Goal: Transaction & Acquisition: Purchase product/service

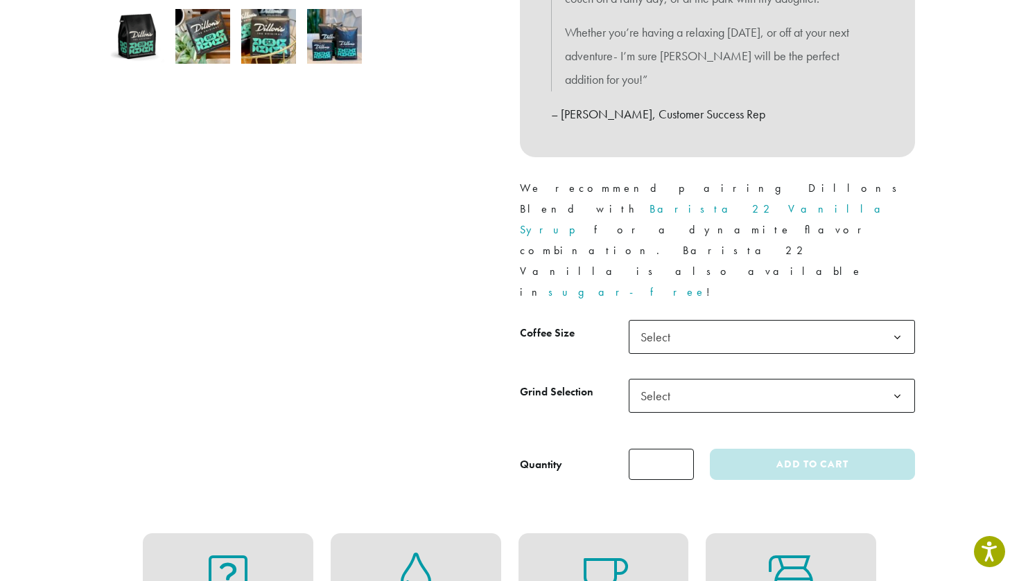
scroll to position [507, 0]
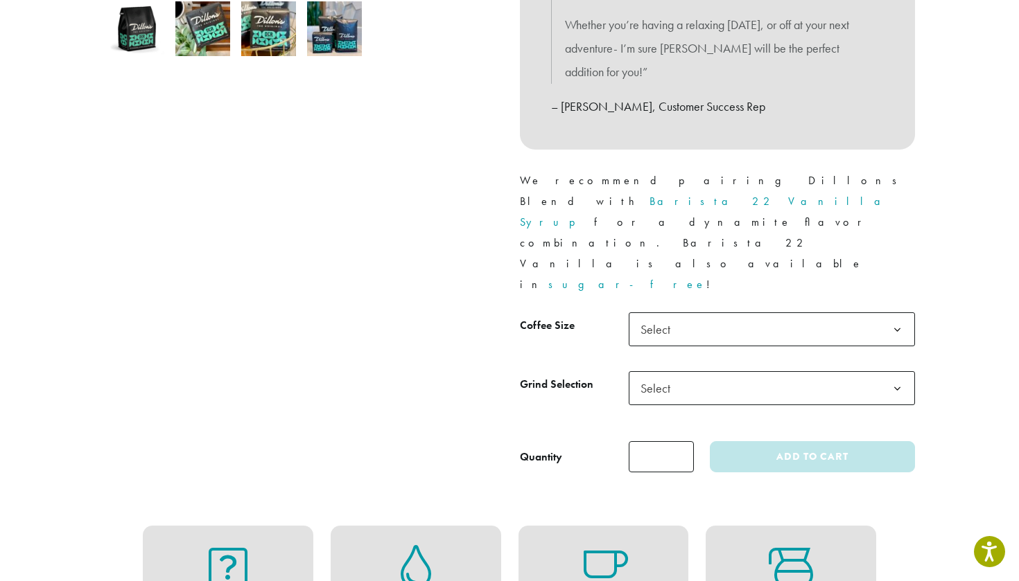
click at [653, 316] on span "Select" at bounding box center [659, 329] width 49 height 27
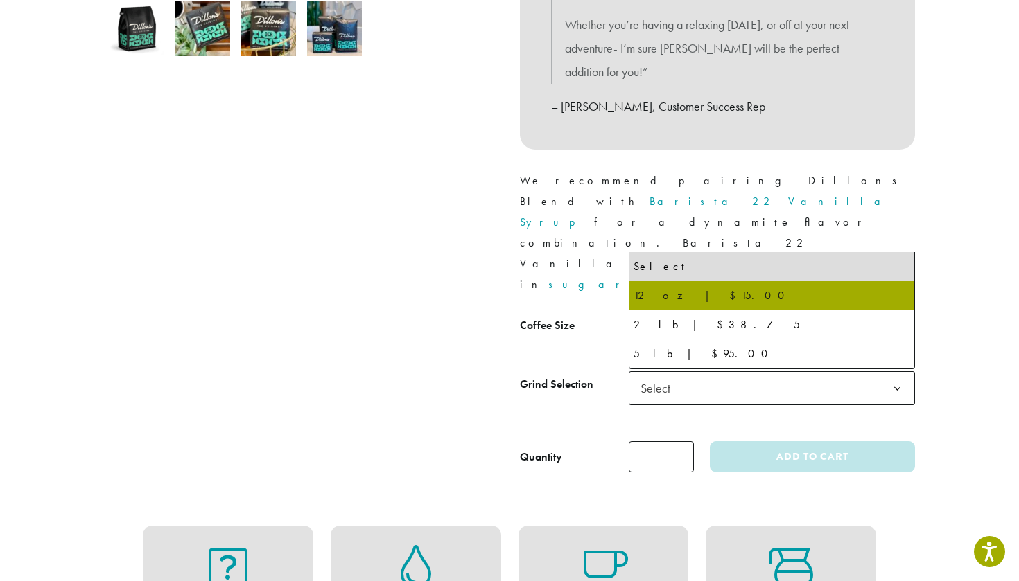
select select "*********"
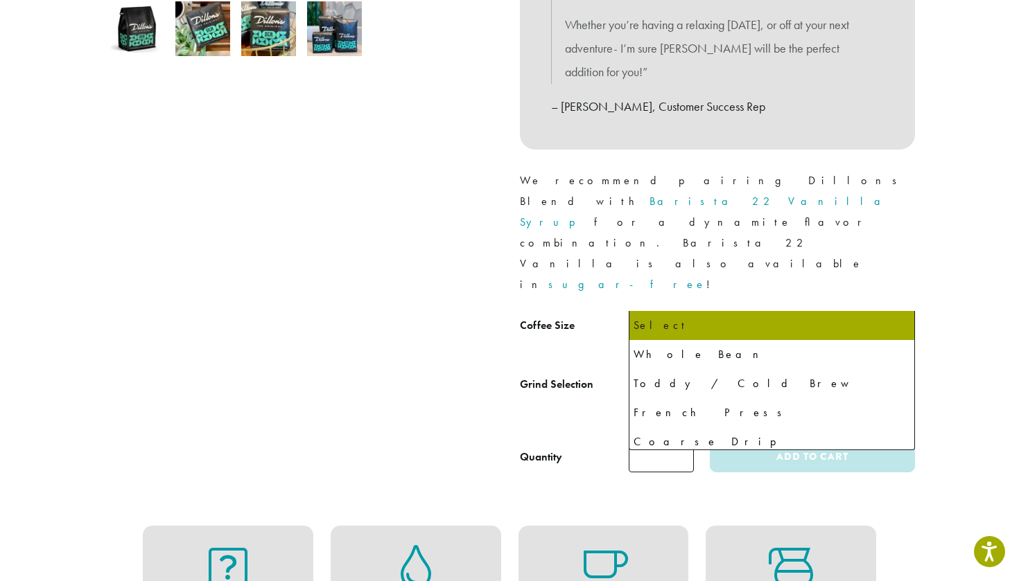
click at [678, 375] on span "Select" at bounding box center [659, 388] width 49 height 27
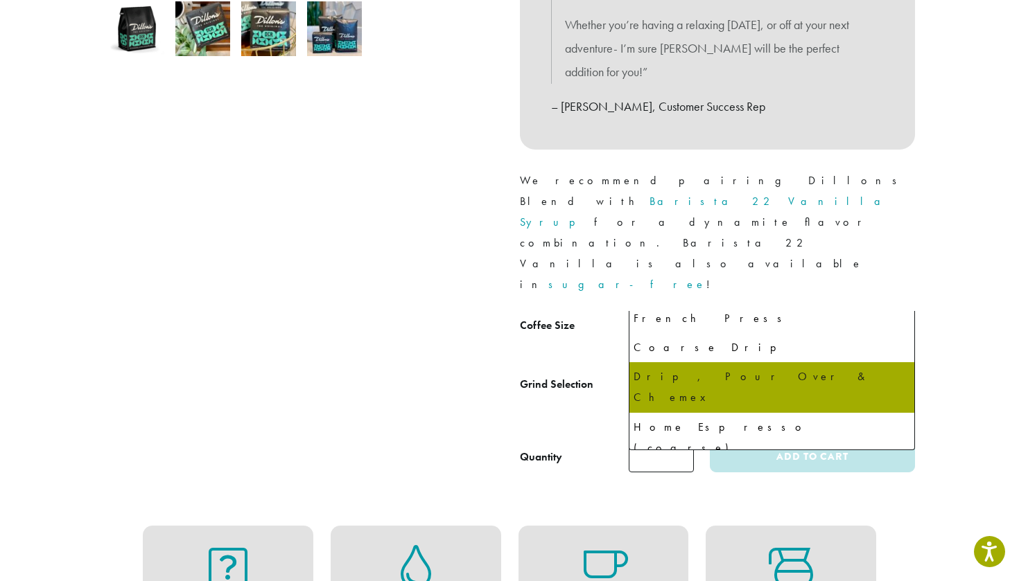
scroll to position [94, 0]
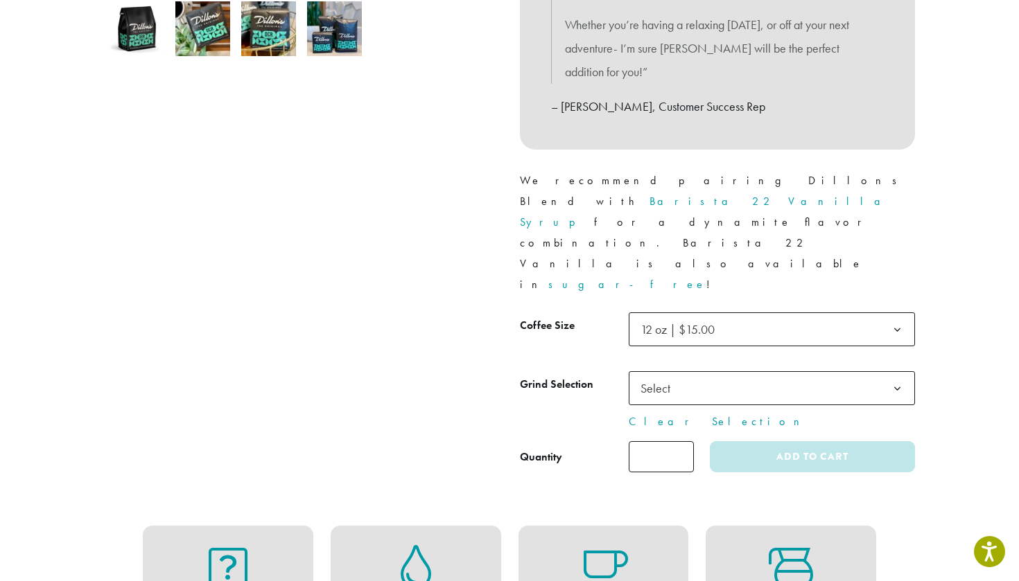
click at [546, 313] on tbody "**********" at bounding box center [717, 372] width 395 height 118
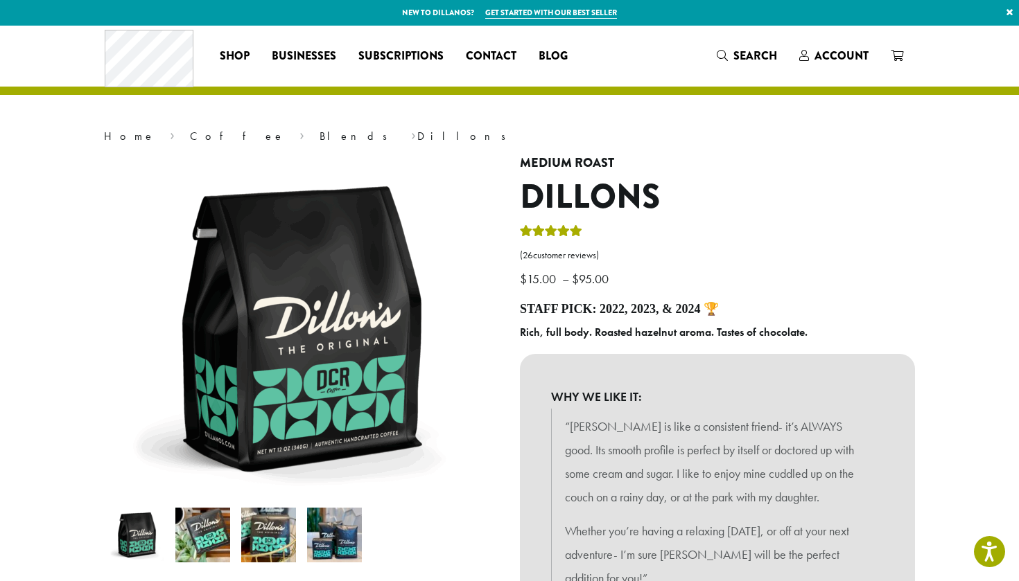
scroll to position [0, 0]
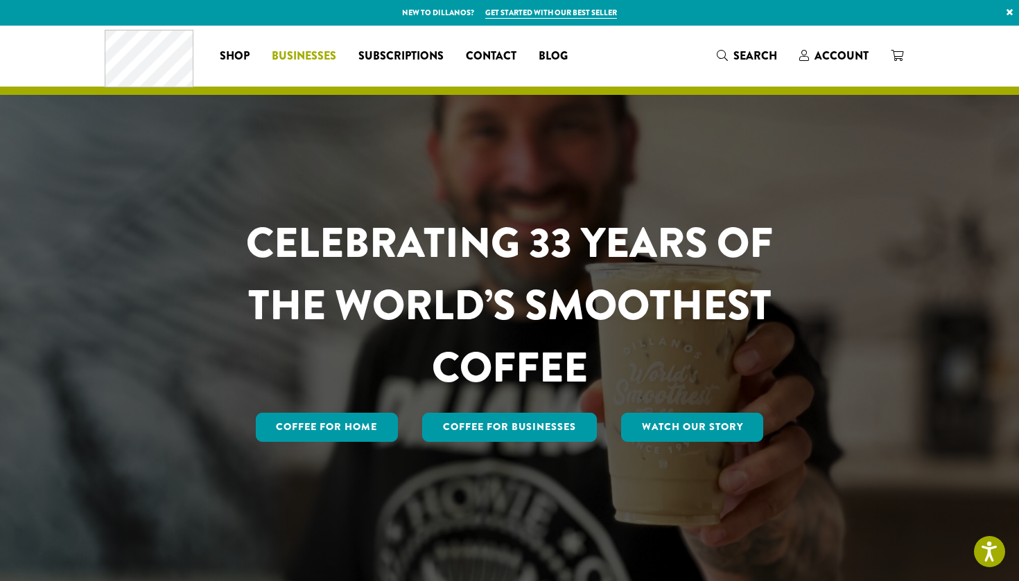
click at [306, 58] on span "Businesses" at bounding box center [304, 56] width 64 height 17
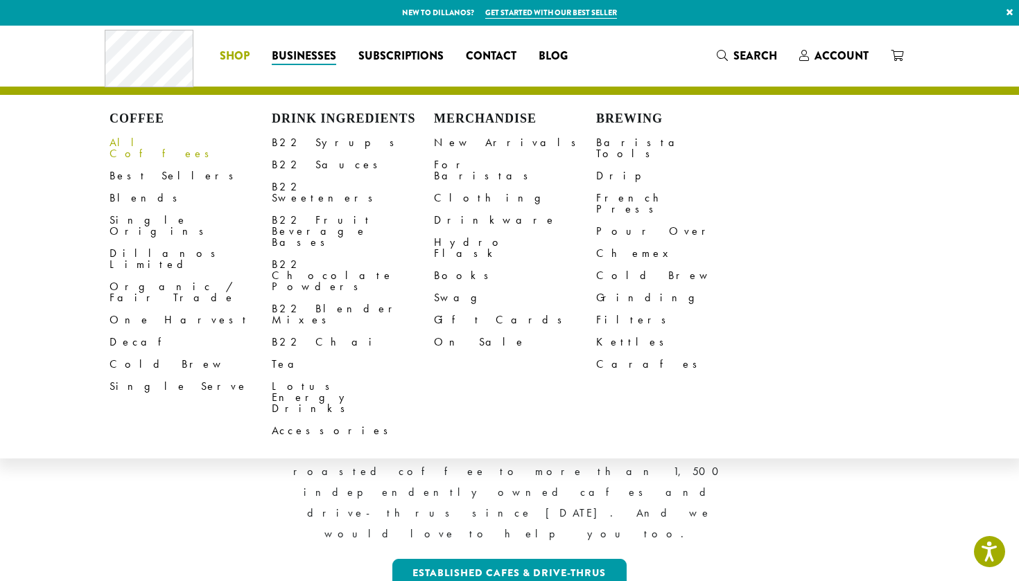
click at [146, 140] on link "All Coffees" at bounding box center [190, 148] width 162 height 33
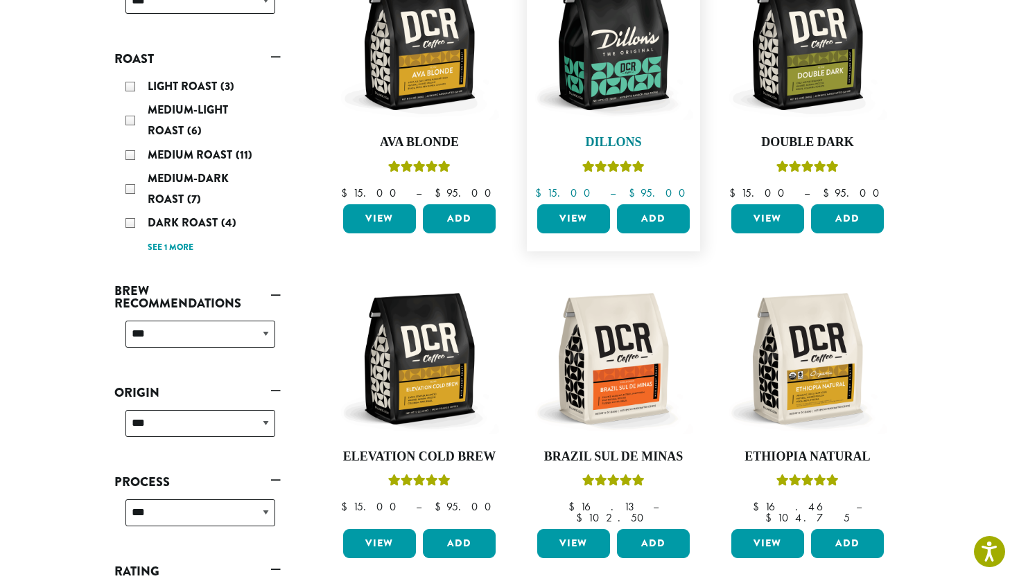
scroll to position [272, 0]
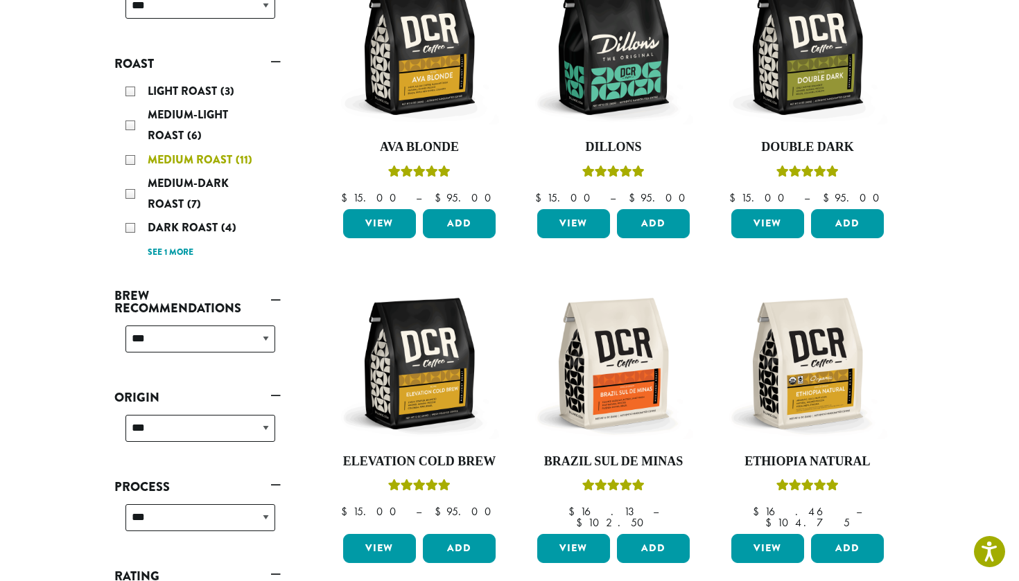
click at [131, 155] on div "Medium Roast (11)" at bounding box center [200, 160] width 150 height 21
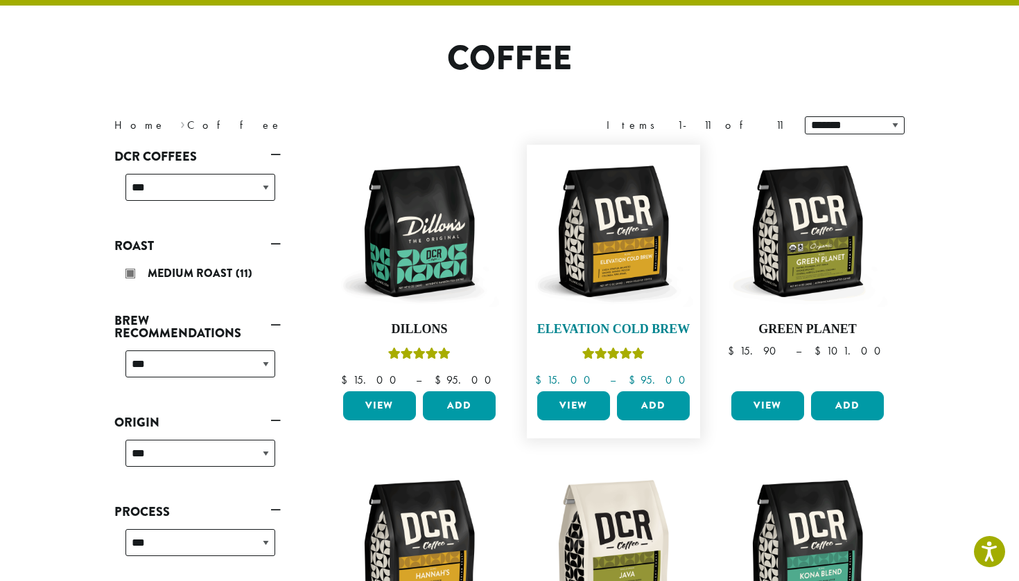
scroll to position [85, 0]
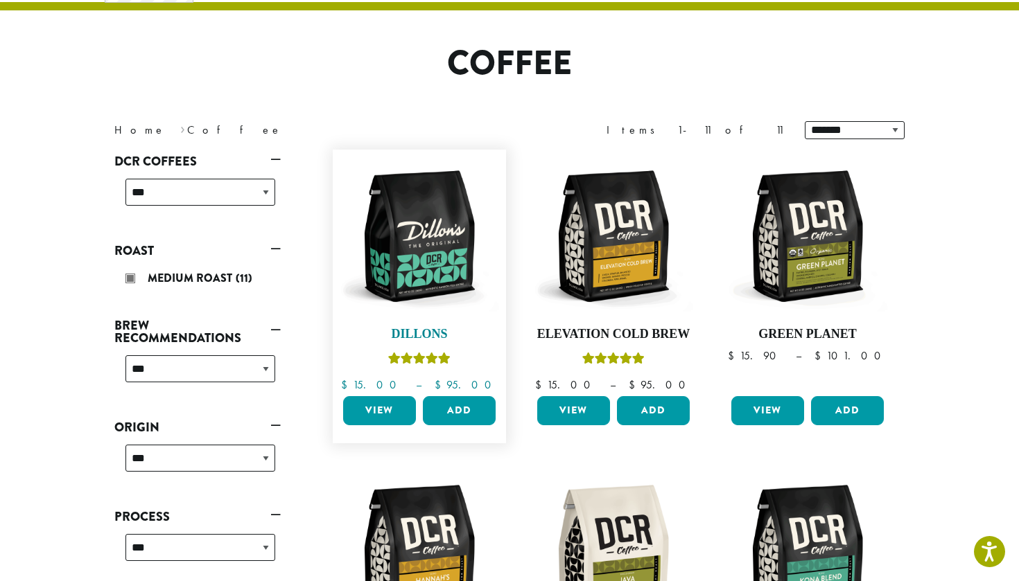
click at [428, 207] on img at bounding box center [419, 236] width 159 height 159
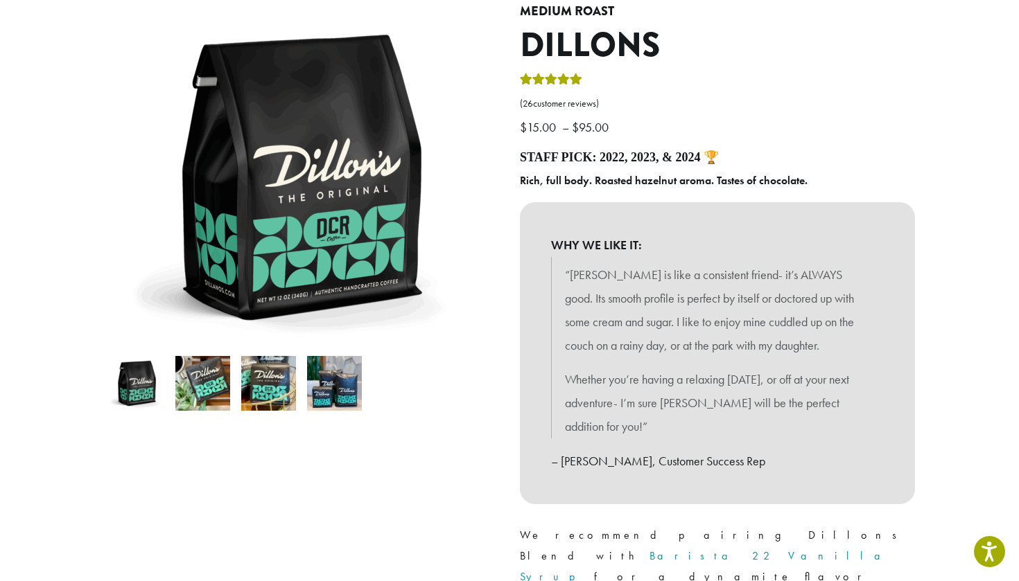
scroll to position [152, 0]
click at [204, 386] on img at bounding box center [202, 383] width 55 height 55
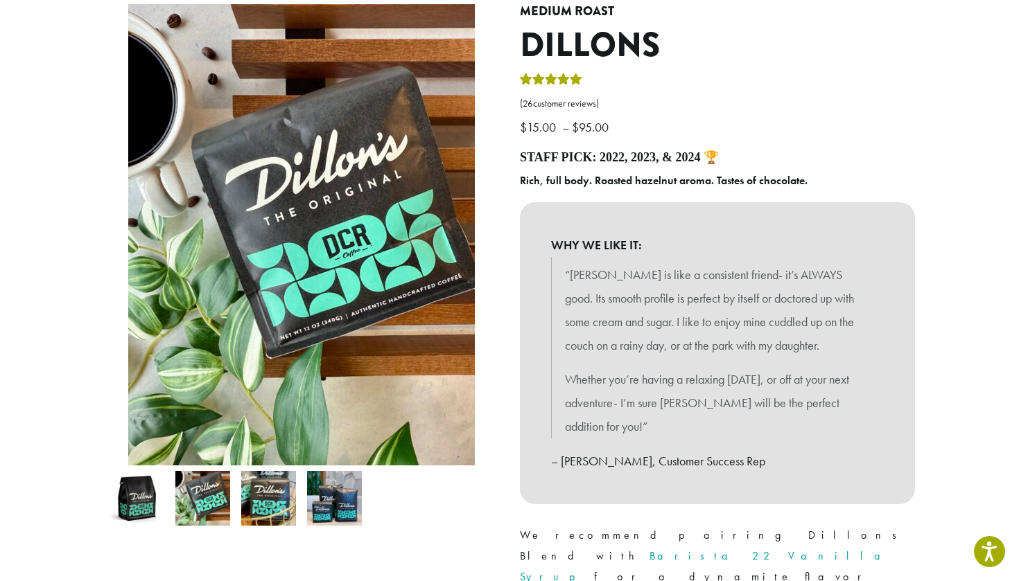
click at [270, 499] on img at bounding box center [268, 498] width 55 height 55
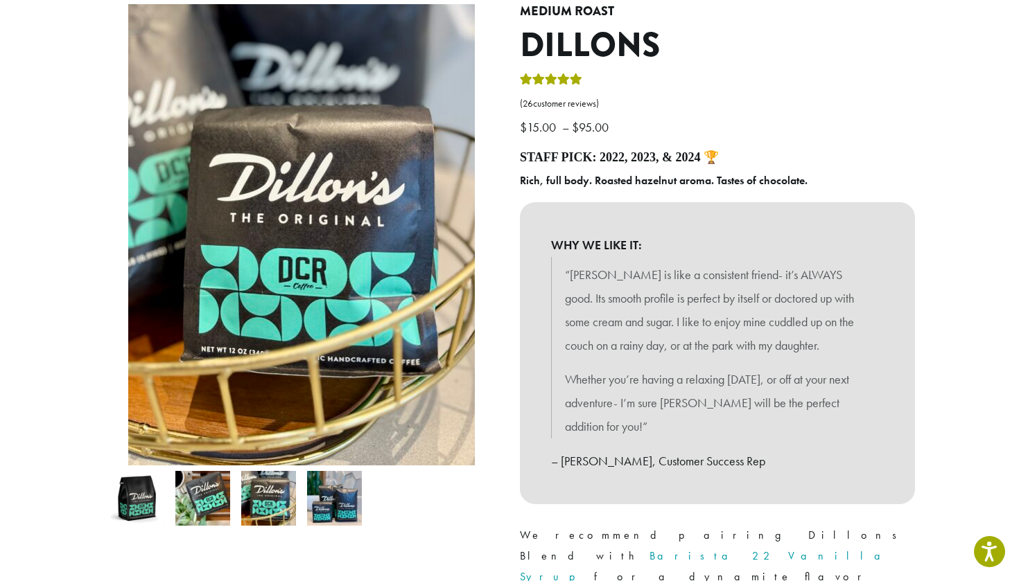
click at [335, 504] on img at bounding box center [334, 498] width 55 height 55
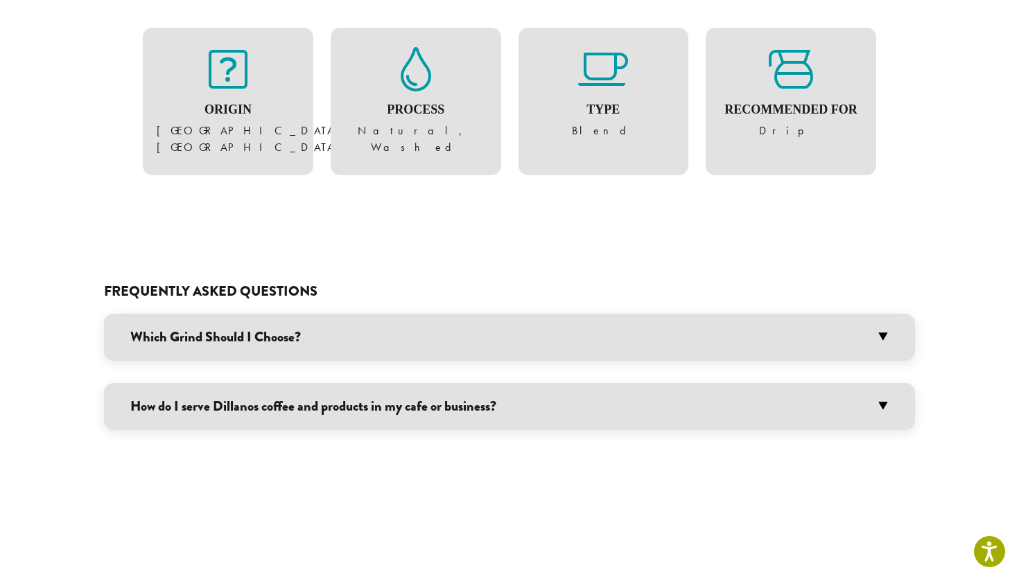
scroll to position [1005, 0]
click at [501, 314] on h3 "Which Grind Should I Choose?" at bounding box center [509, 337] width 811 height 47
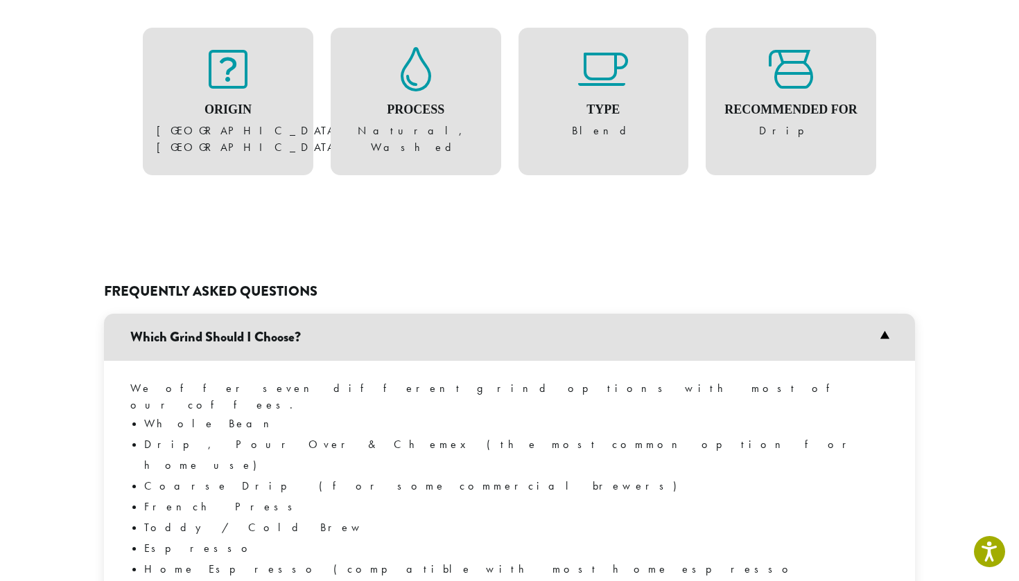
click at [501, 314] on h3 "Which Grind Should I Choose?" at bounding box center [509, 337] width 811 height 47
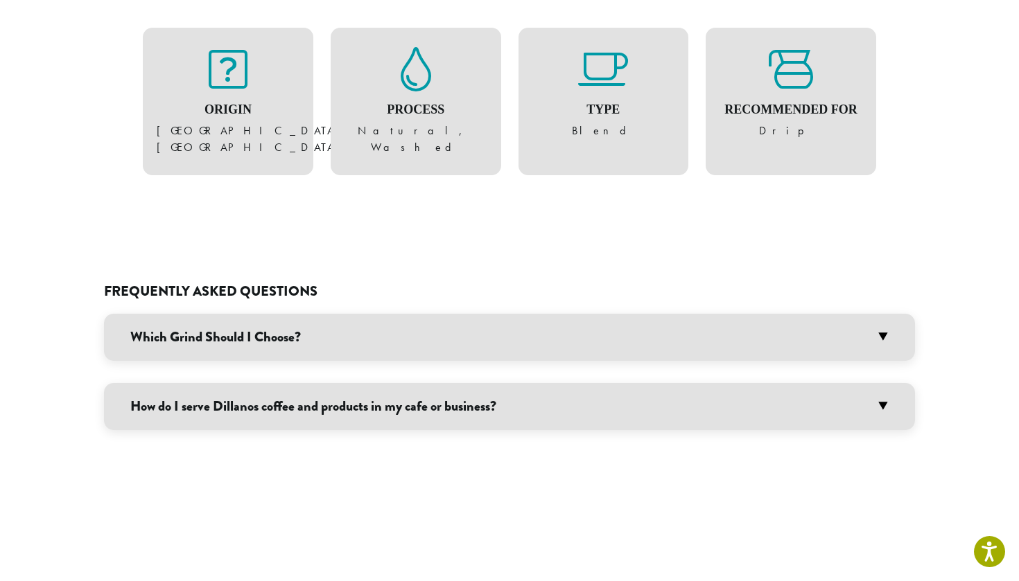
click at [500, 383] on h3 "How do I serve Dillanos coffee and products in my cafe or business?" at bounding box center [509, 406] width 811 height 47
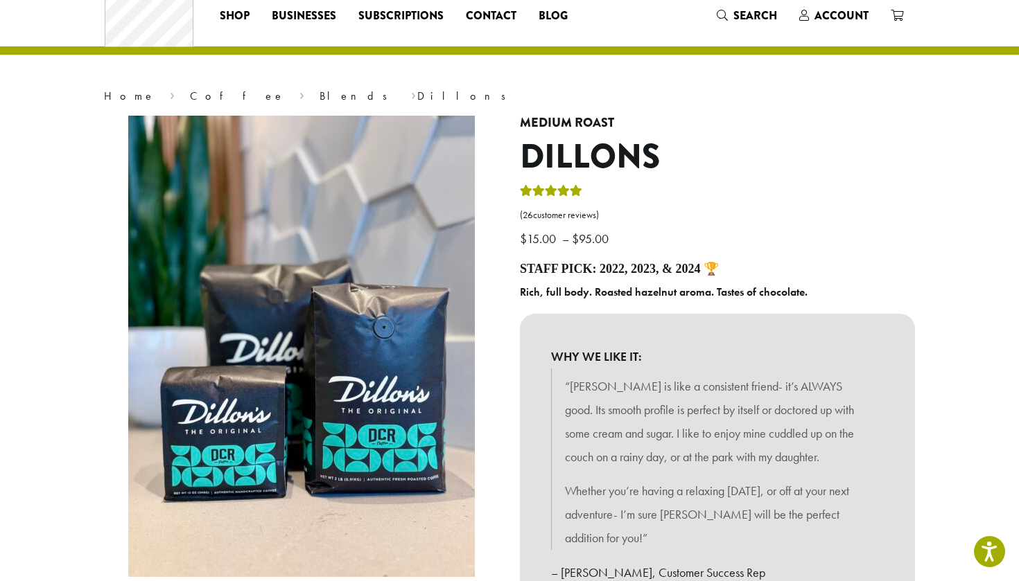
scroll to position [14, 0]
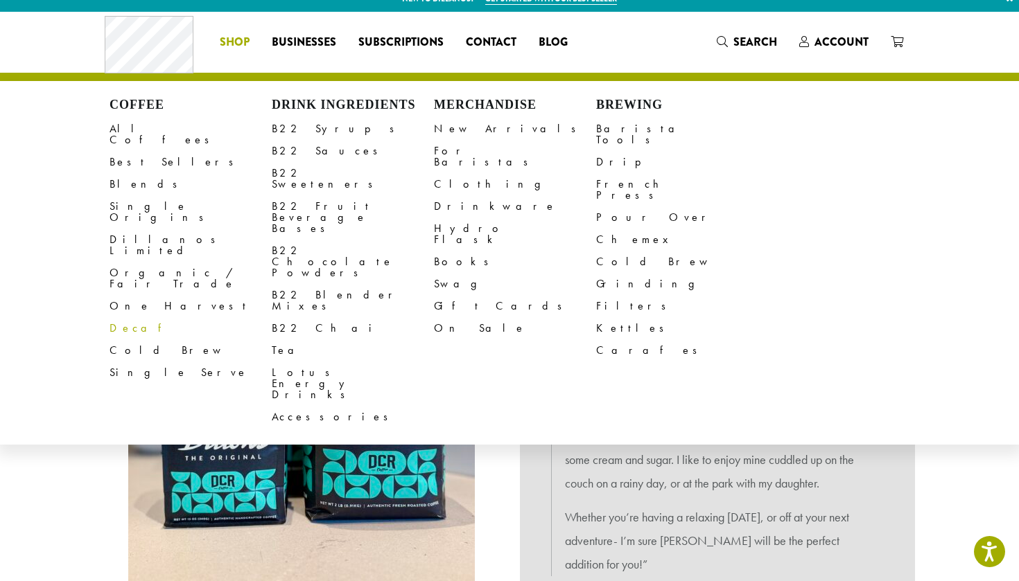
click at [128, 317] on link "Decaf" at bounding box center [190, 328] width 162 height 22
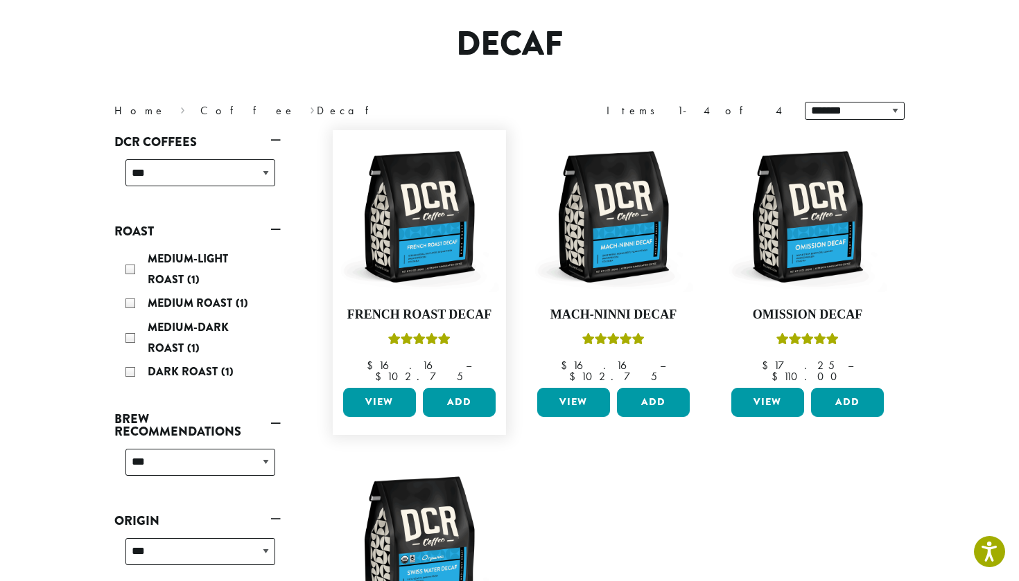
scroll to position [104, 0]
click at [627, 231] on img at bounding box center [613, 216] width 159 height 159
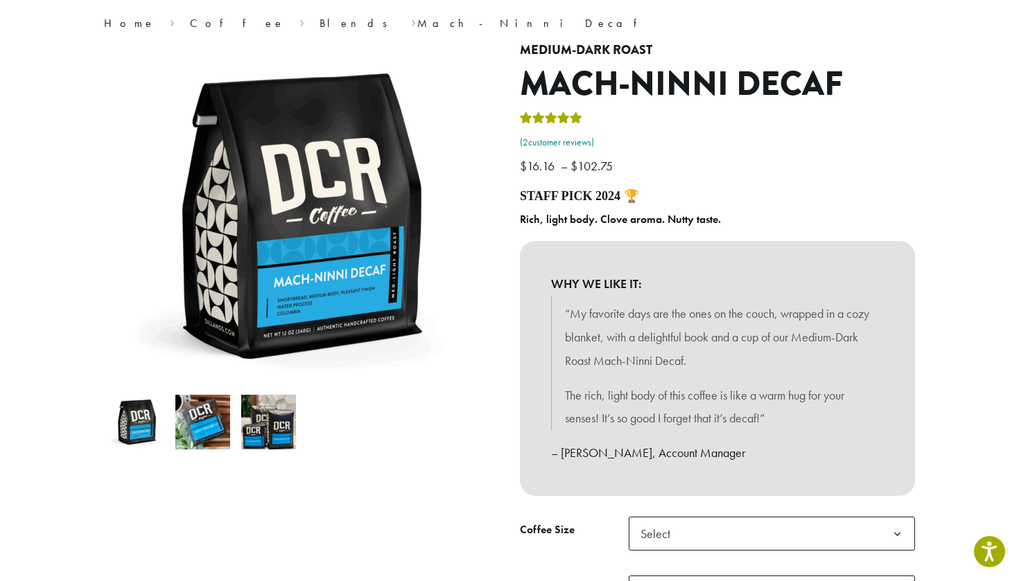
scroll to position [114, 0]
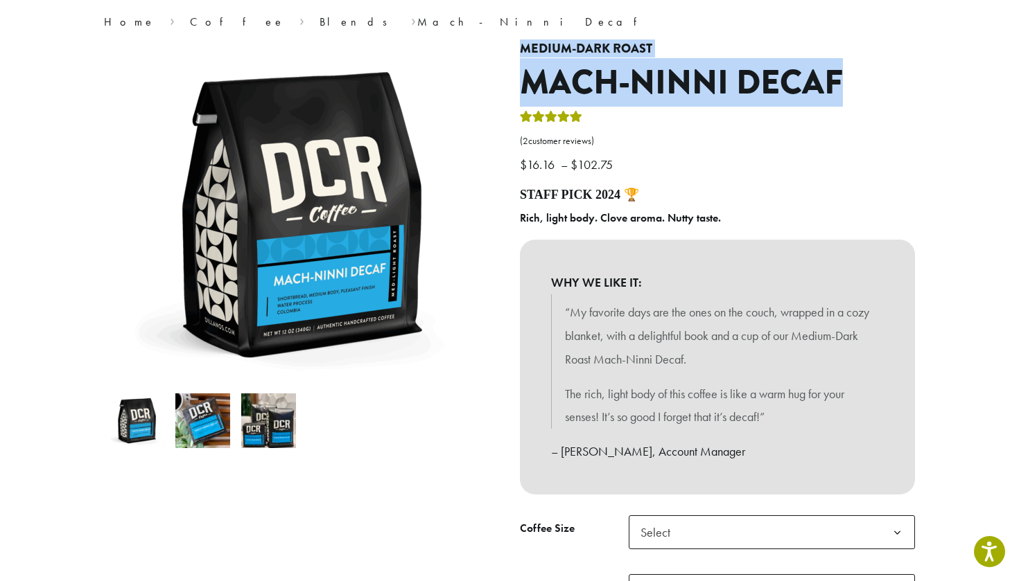
drag, startPoint x: 517, startPoint y: 48, endPoint x: 854, endPoint y: 82, distance: 339.2
click at [854, 82] on div "**********" at bounding box center [717, 364] width 416 height 645
copy div "Medium-Dark Roast Mach-Ninni Decaf"
click at [319, 21] on link "Blends" at bounding box center [357, 22] width 77 height 15
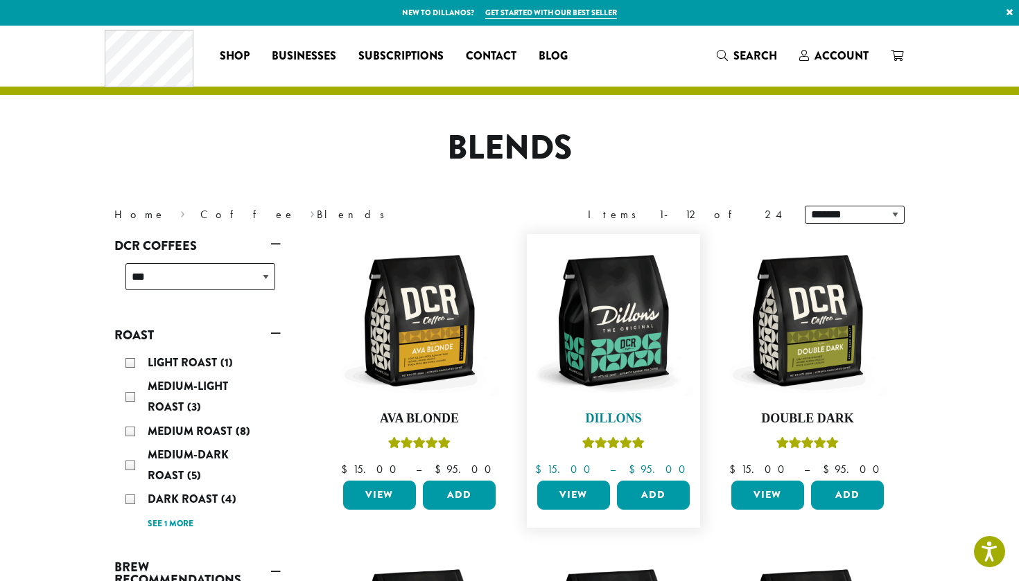
click at [617, 309] on img at bounding box center [613, 320] width 159 height 159
